Goal: Navigation & Orientation: Find specific page/section

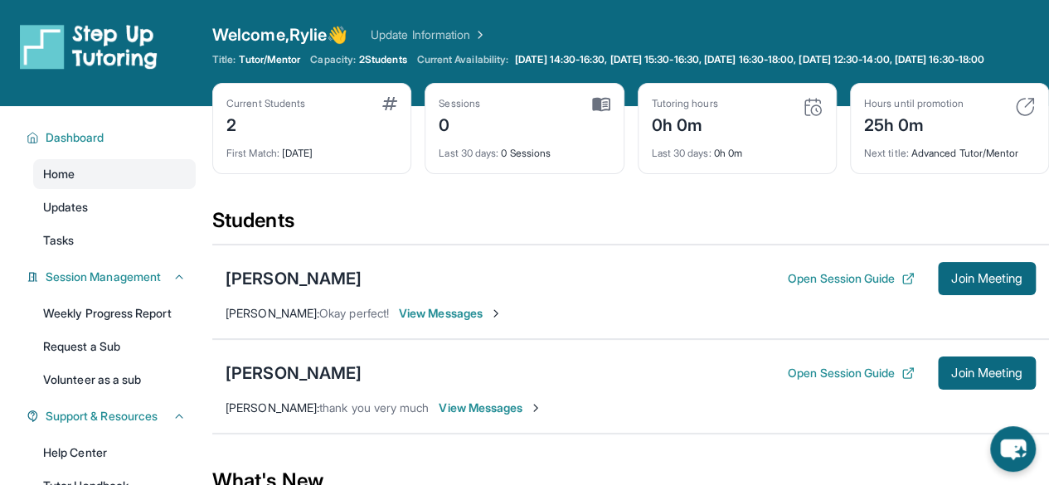
click at [150, 310] on link "Weekly Progress Report" at bounding box center [114, 314] width 163 height 30
click at [80, 207] on span "Updates" at bounding box center [66, 207] width 46 height 17
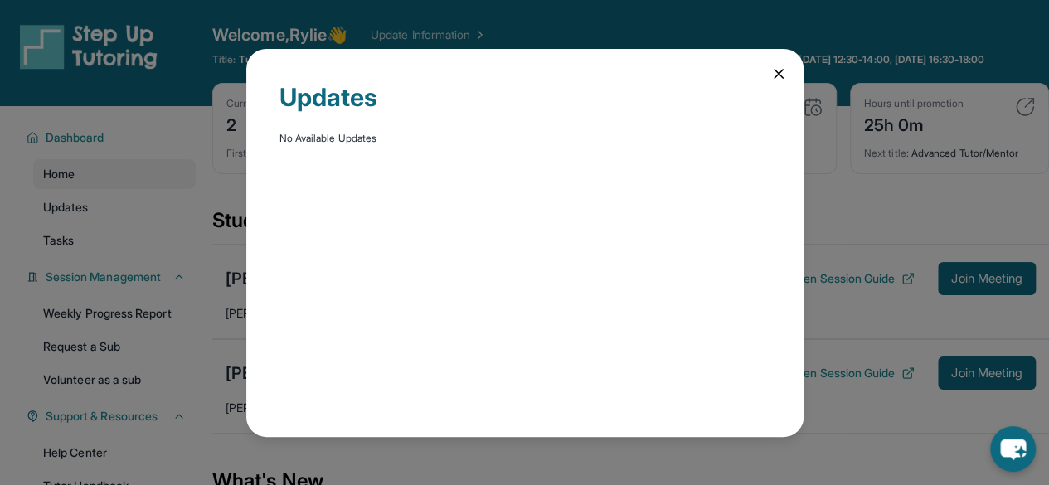
click at [783, 74] on icon at bounding box center [779, 74] width 17 height 17
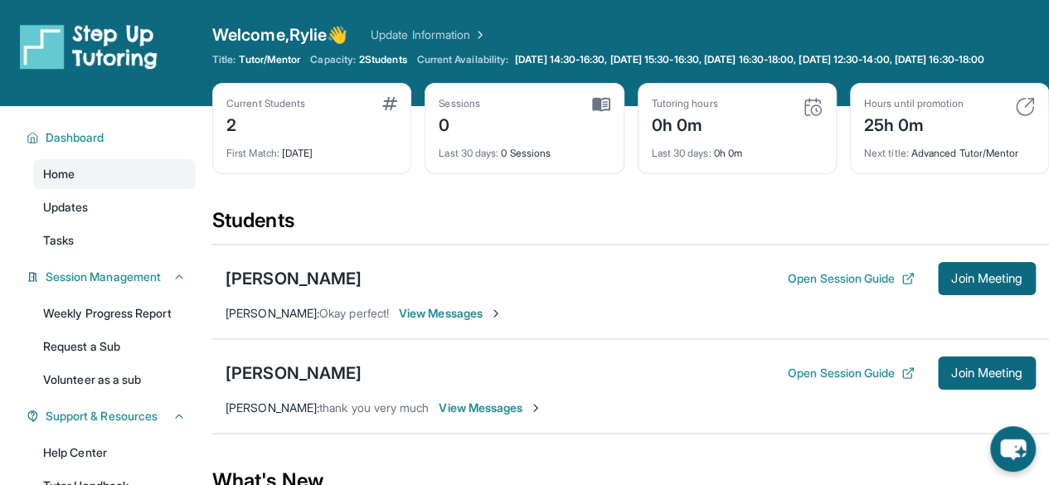
click at [73, 241] on span "Tasks" at bounding box center [58, 240] width 31 height 17
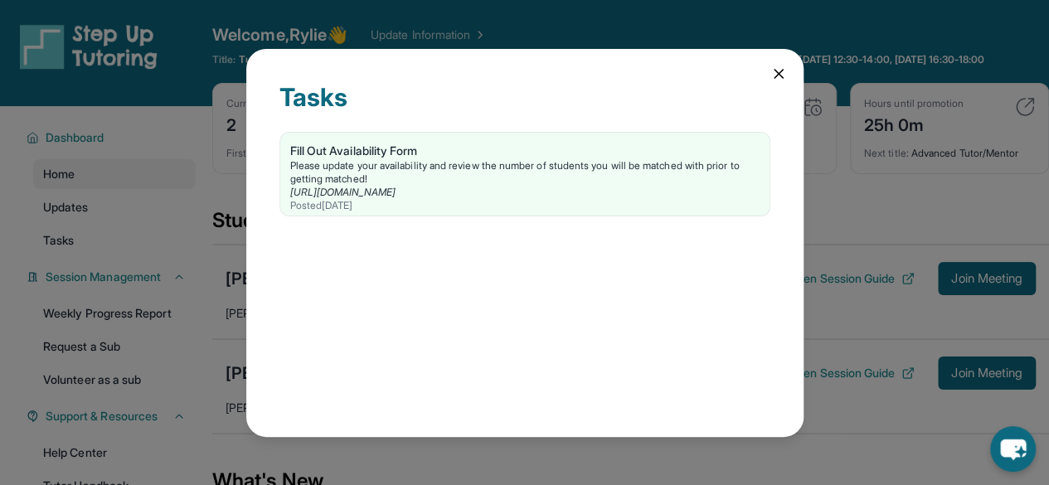
click at [779, 66] on icon at bounding box center [779, 74] width 17 height 17
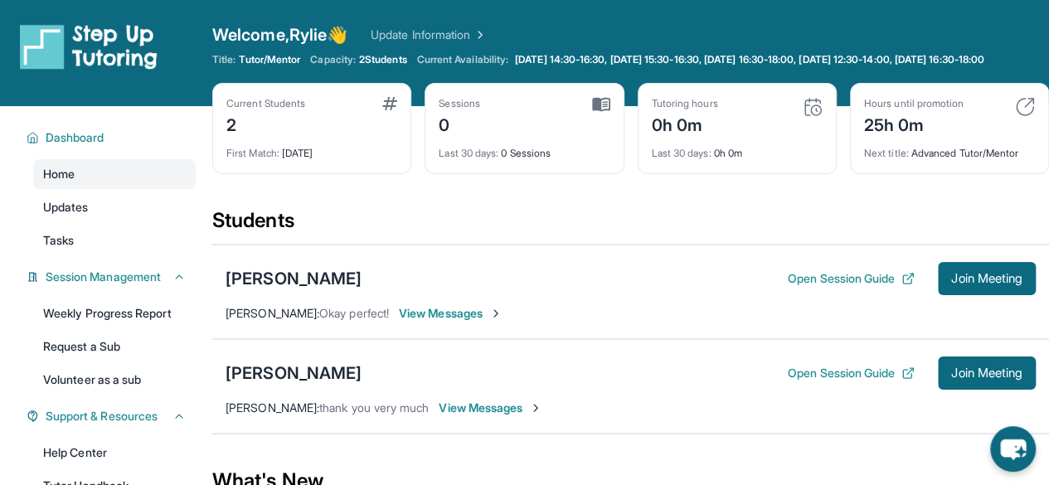
click at [454, 36] on link "Update Information" at bounding box center [429, 35] width 116 height 17
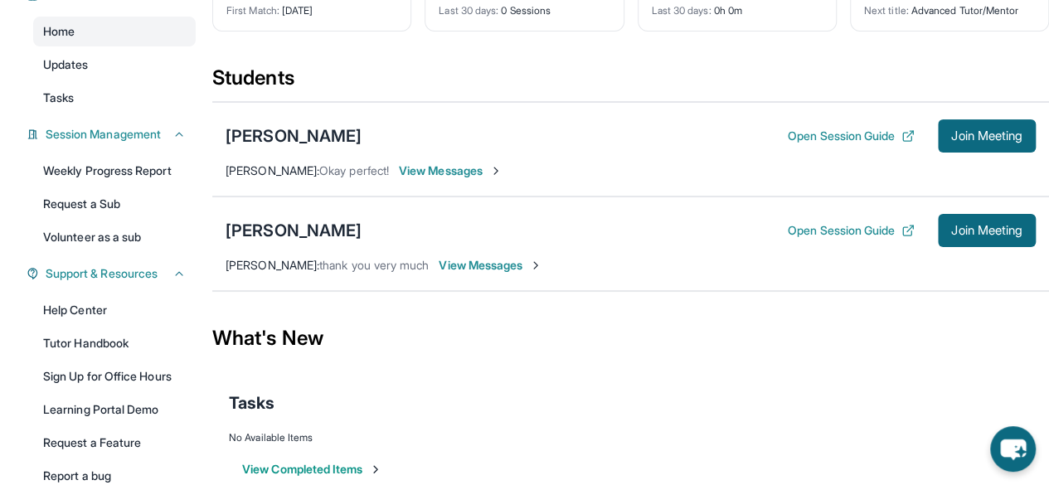
scroll to position [231, 0]
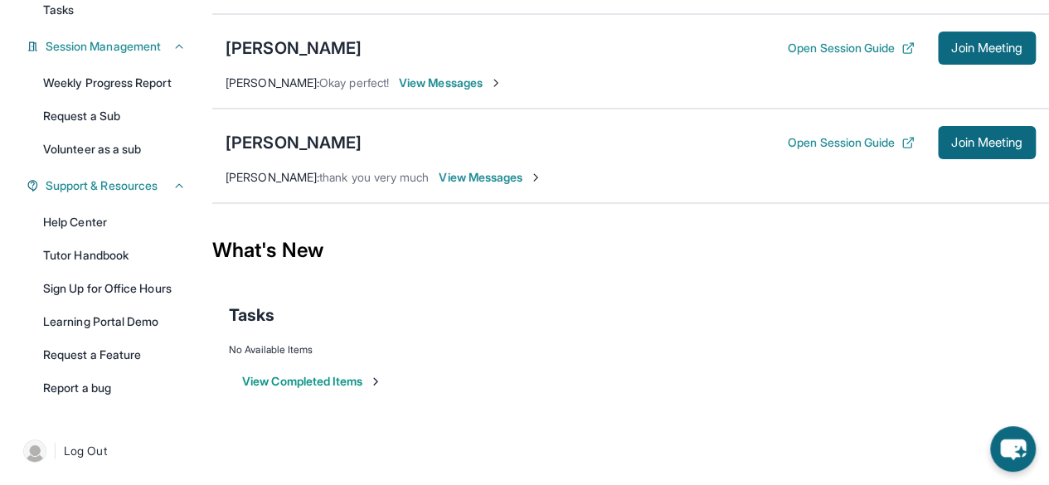
click at [151, 283] on link "Sign Up for Office Hours" at bounding box center [114, 289] width 163 height 30
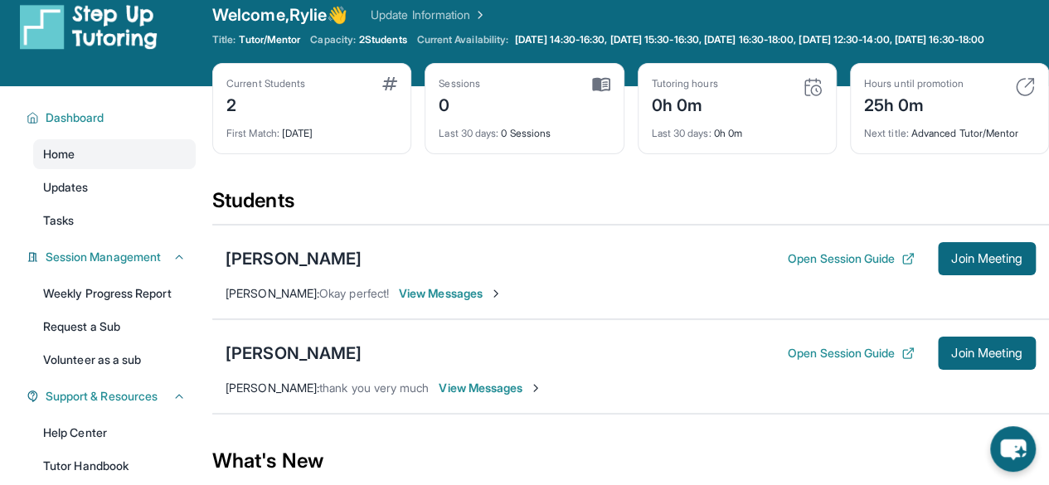
scroll to position [16, 0]
